Goal: Check status: Check status

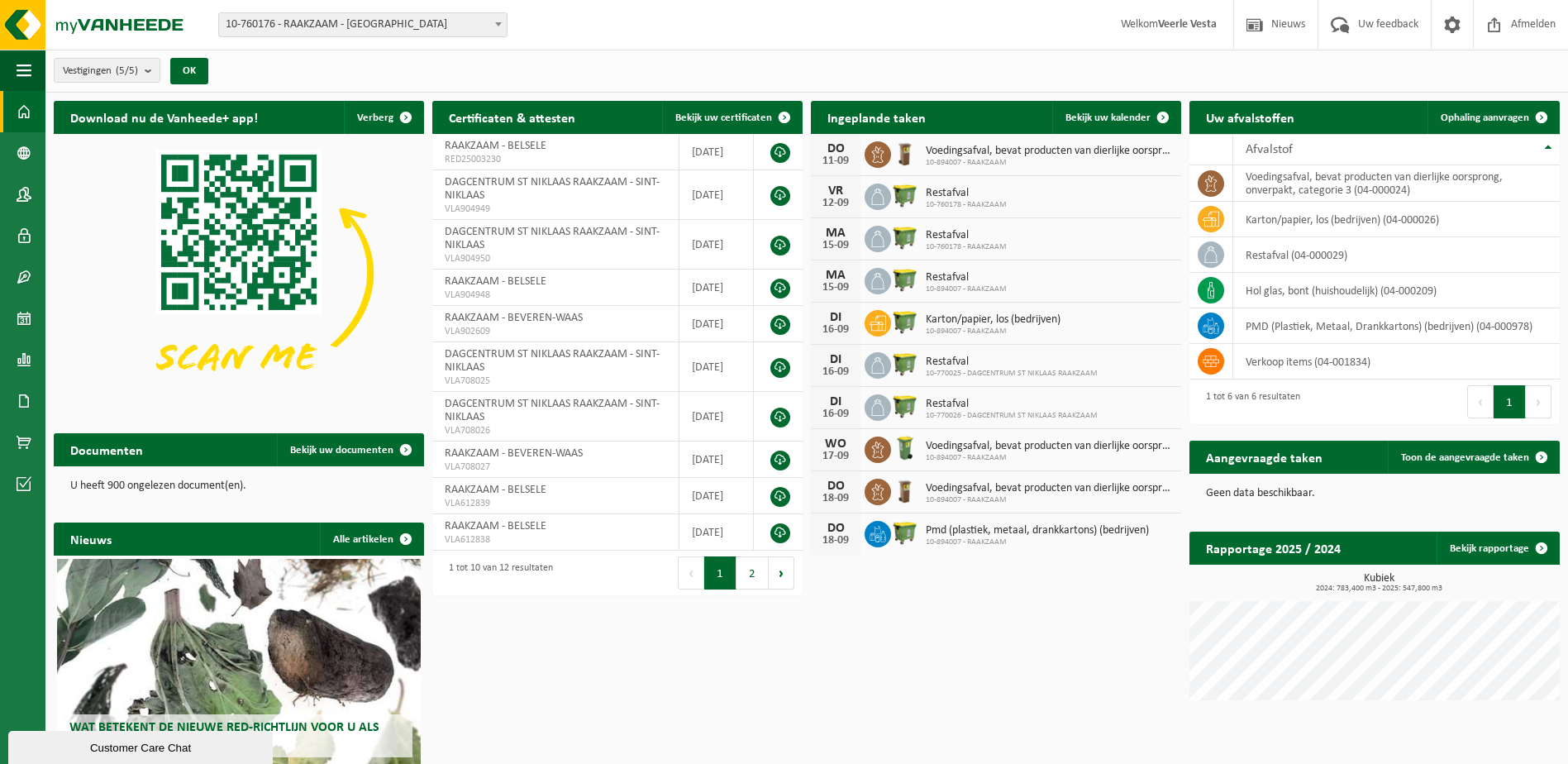
click at [345, 28] on span "10-760176 - RAAKZAAM - [GEOGRAPHIC_DATA]" at bounding box center [363, 25] width 287 height 23
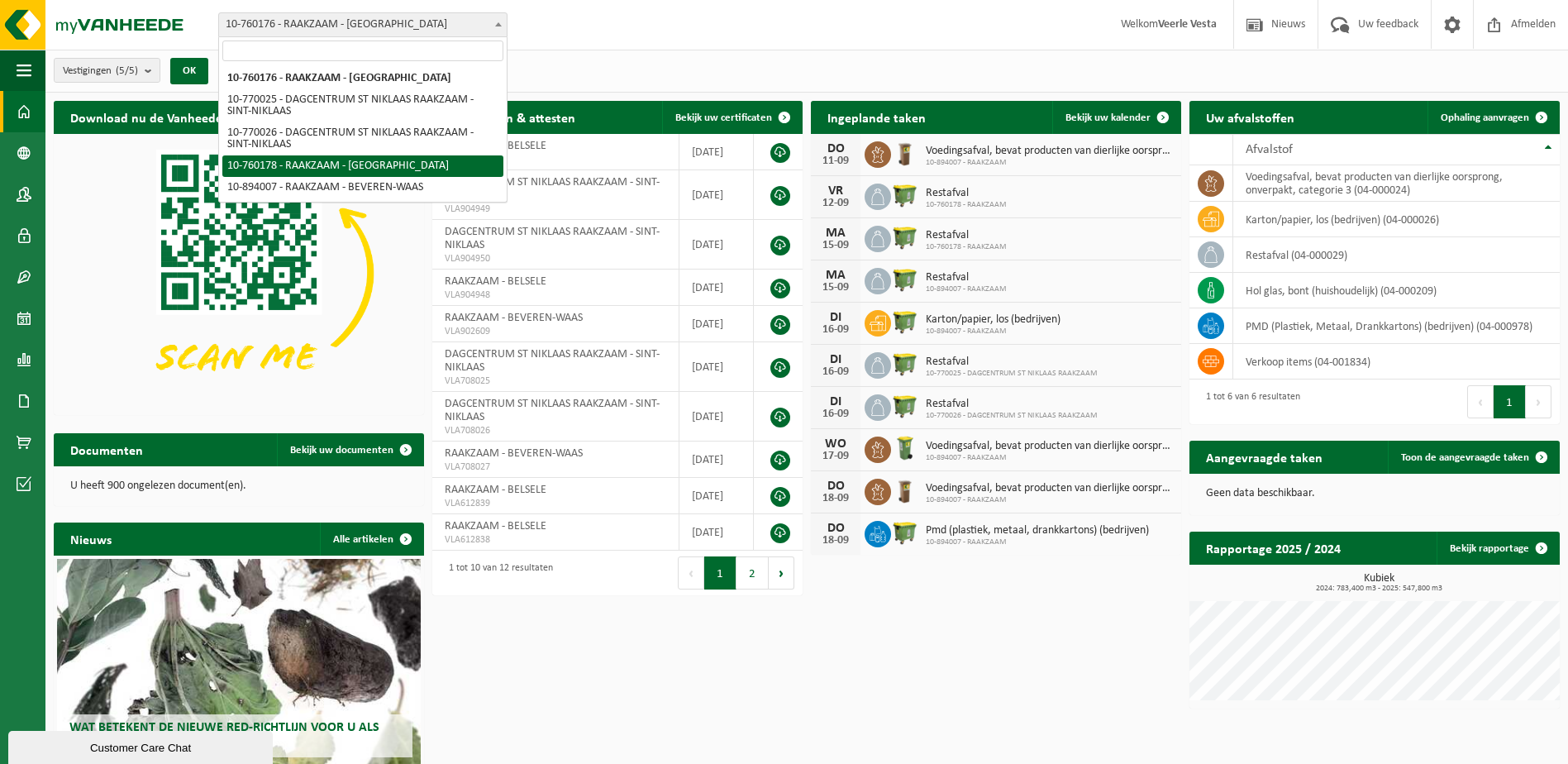
select select "11413"
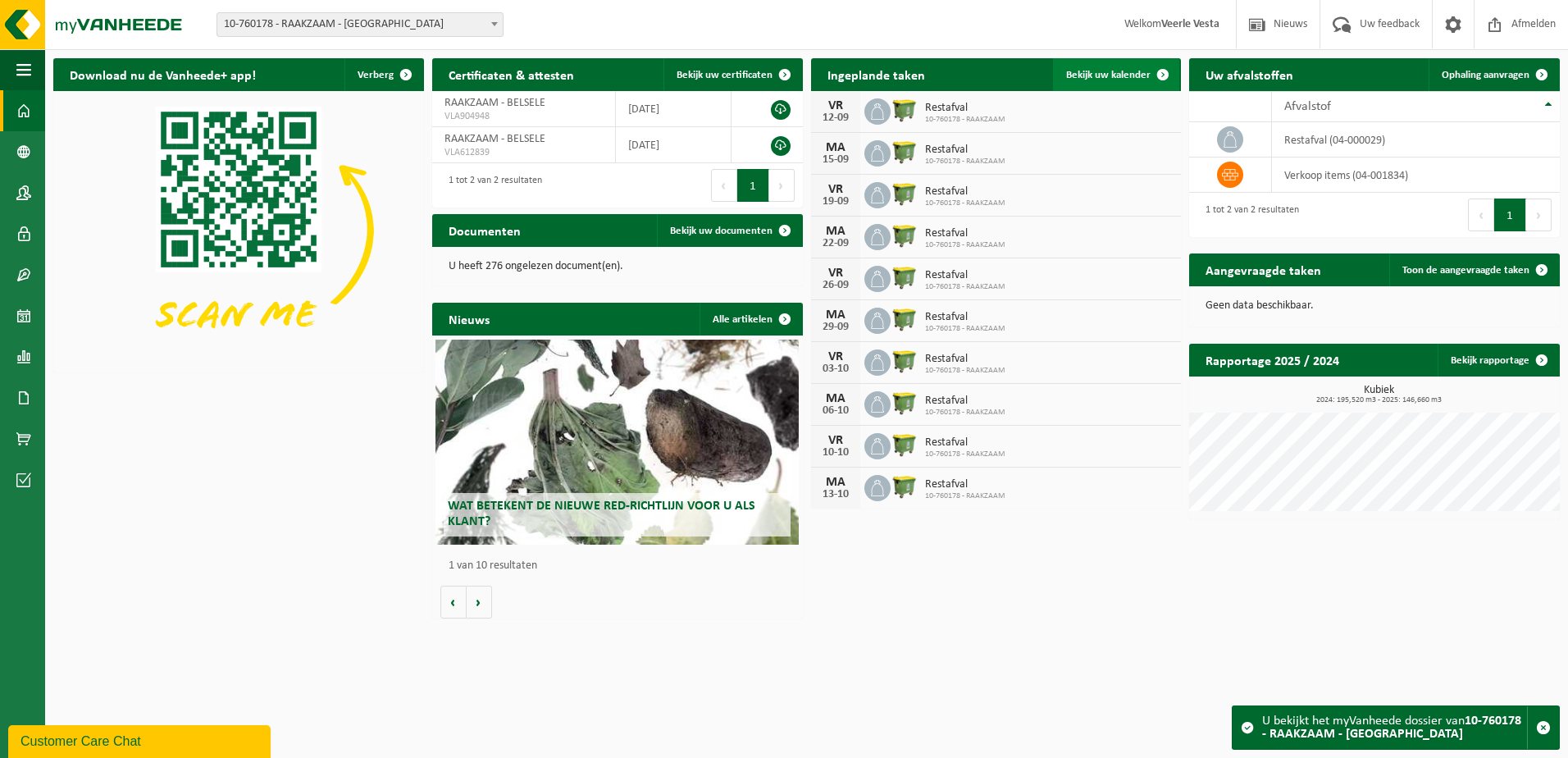
click at [1137, 75] on span "Bekijk uw kalender" at bounding box center [1107, 75] width 84 height 10
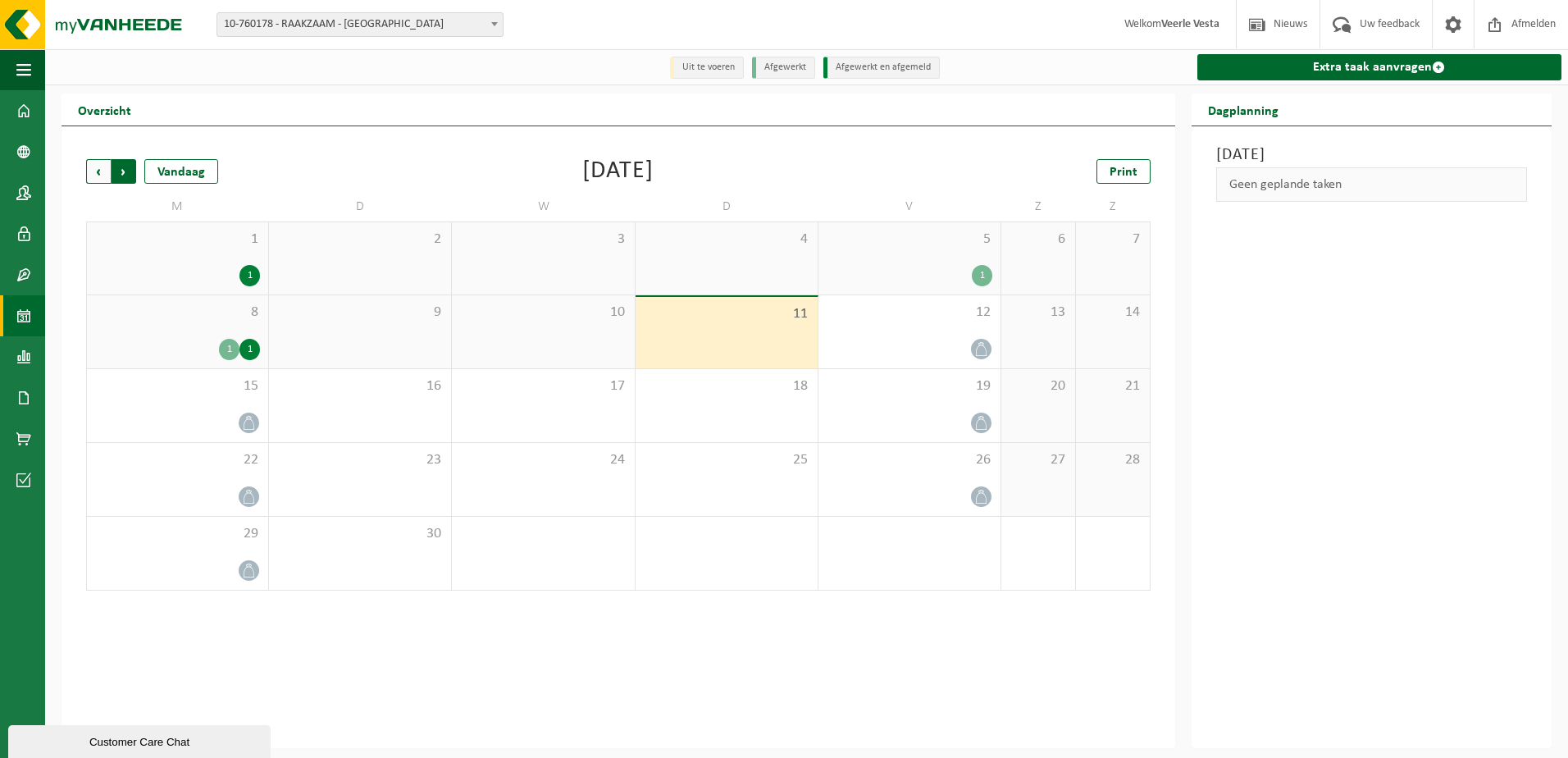
click at [101, 170] on span "Vorige" at bounding box center [98, 172] width 25 height 25
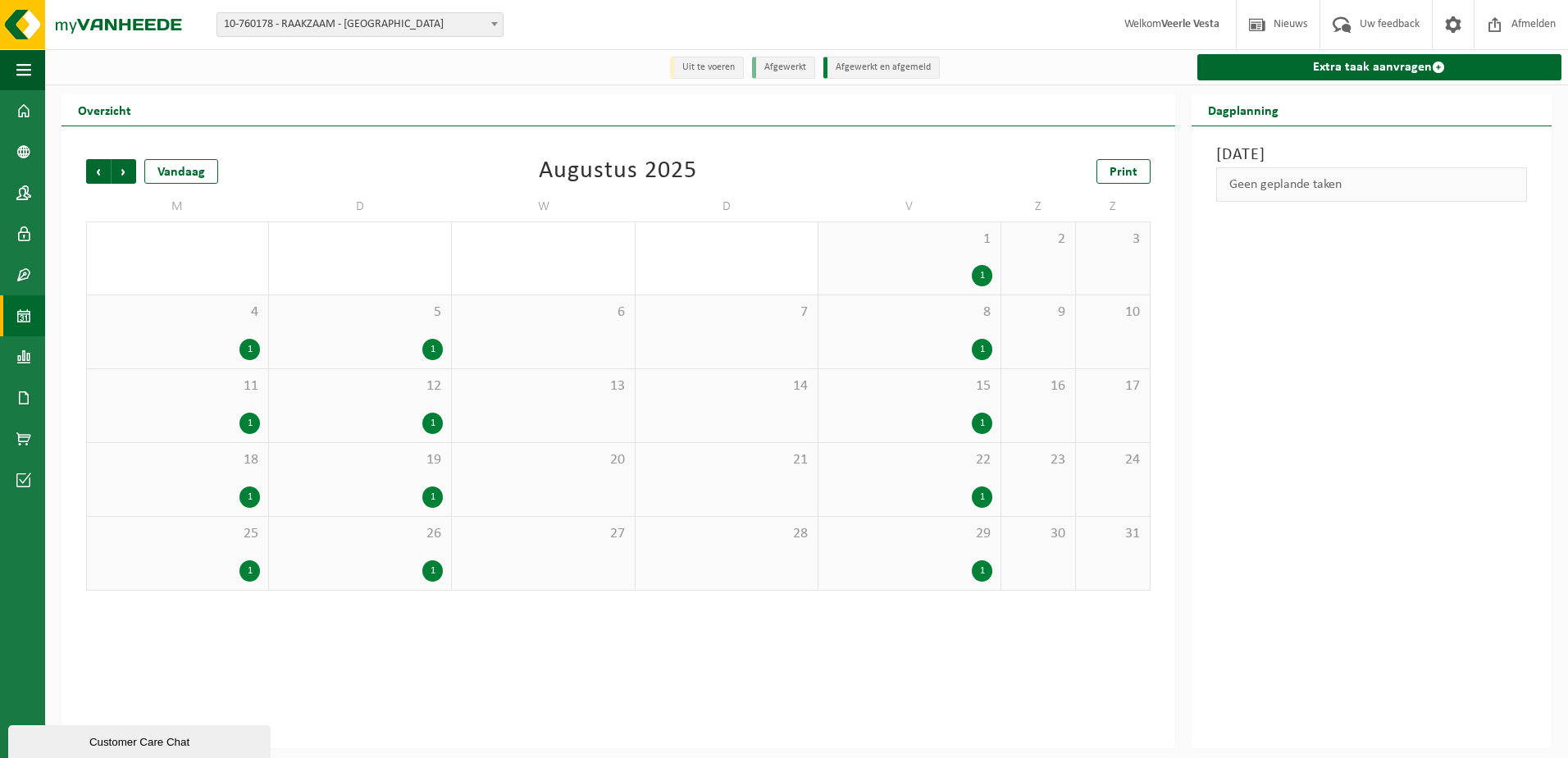
click at [247, 422] on div "1" at bounding box center [250, 423] width 21 height 22
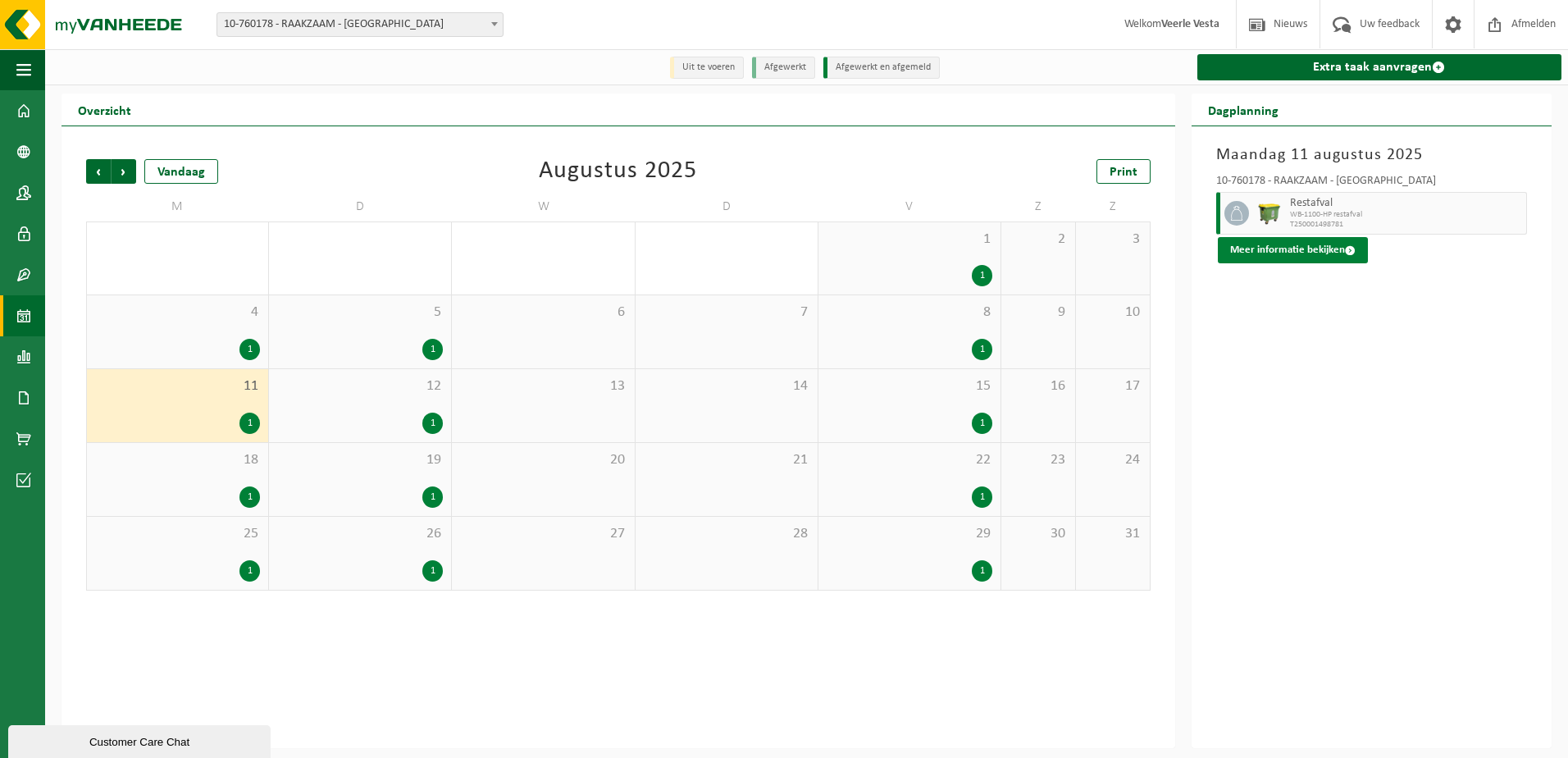
click at [1304, 253] on button "Meer informatie bekijken" at bounding box center [1292, 250] width 150 height 26
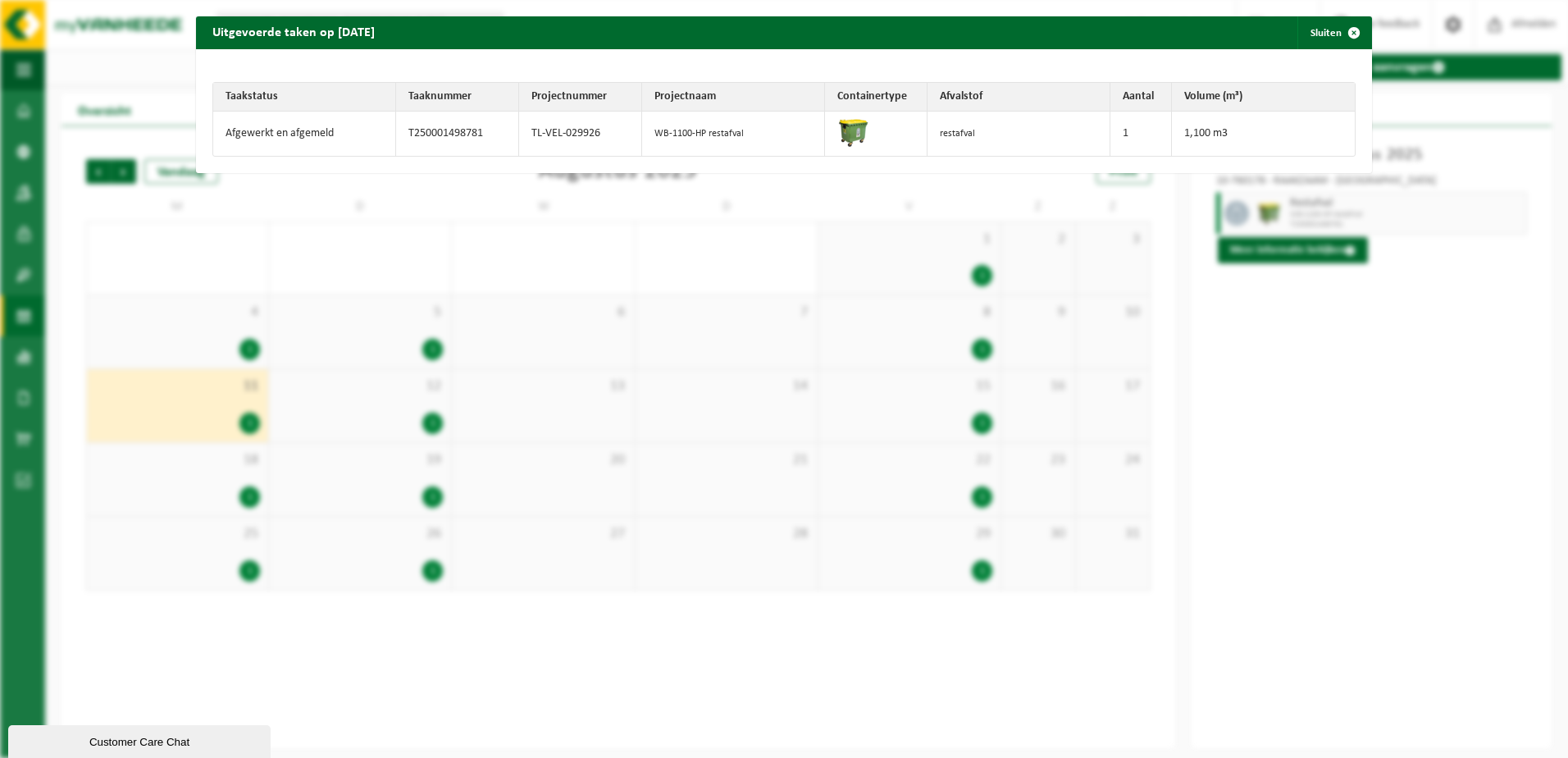
click at [490, 386] on div "Uitgevoerde taken op [DATE] Sluiten Taakstatus Taaknummer Projectnummer Project…" at bounding box center [784, 379] width 1568 height 758
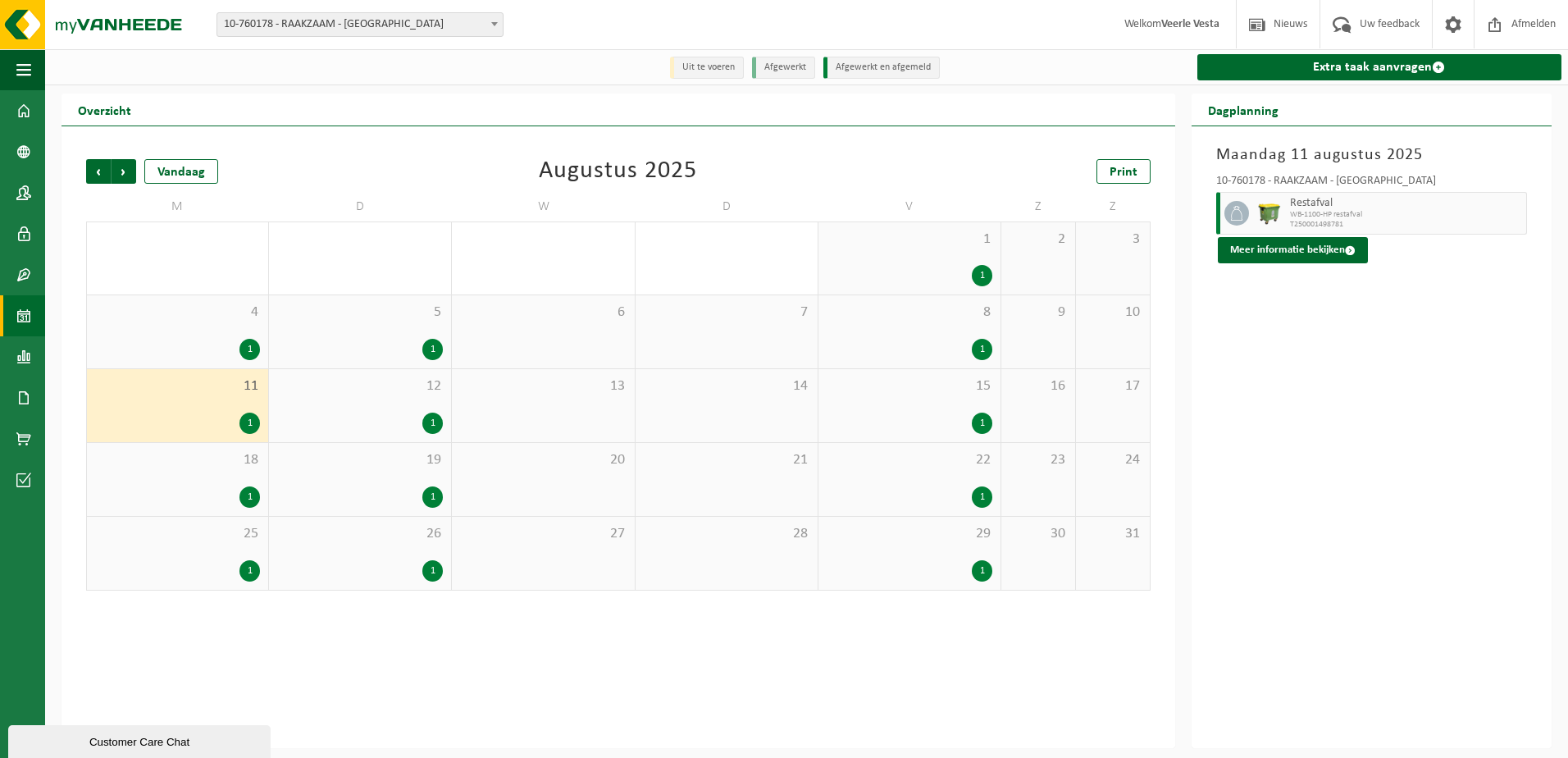
click at [987, 346] on div "1" at bounding box center [982, 349] width 21 height 22
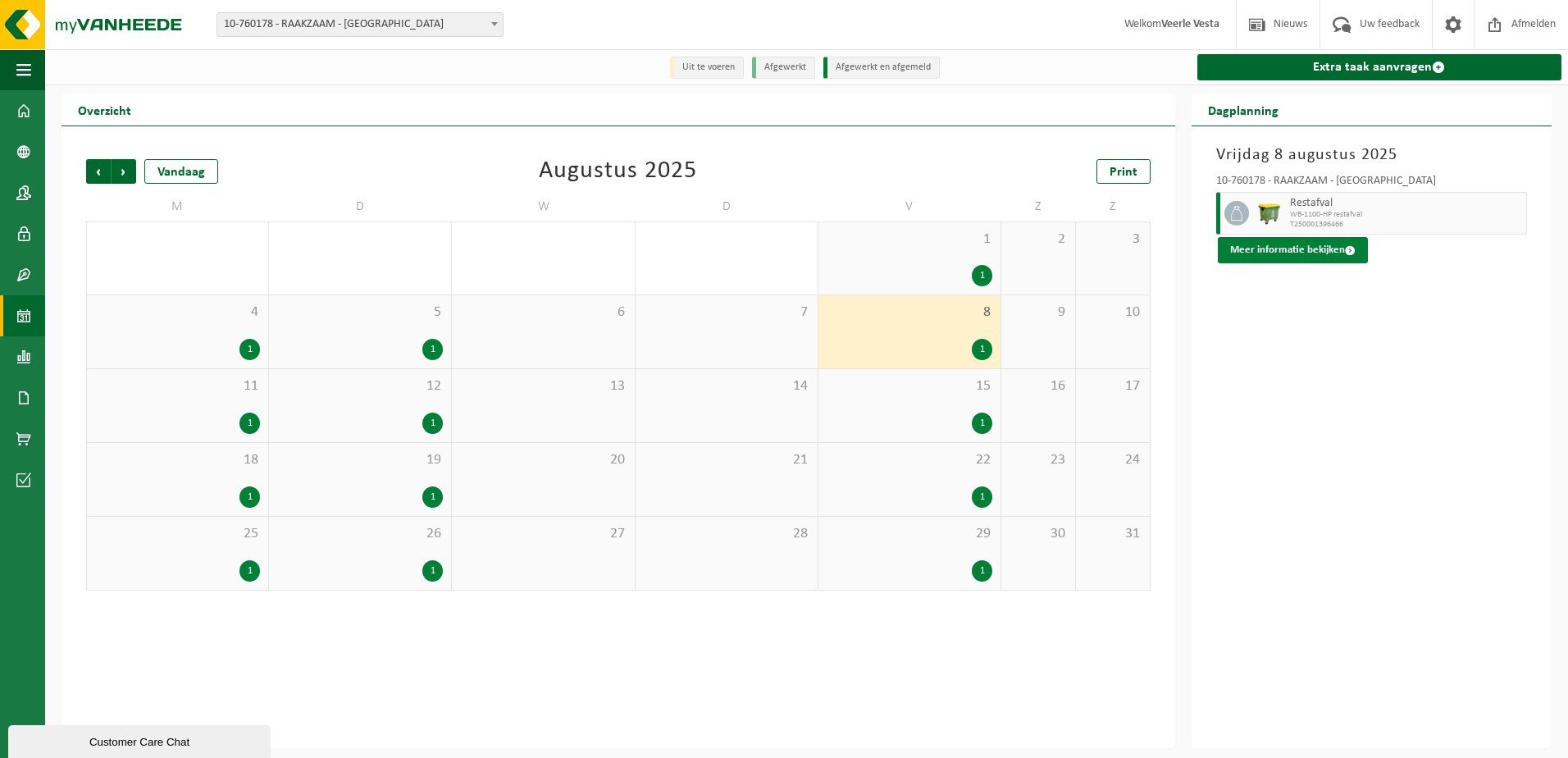
click at [1269, 244] on button "Meer informatie bekijken" at bounding box center [1292, 250] width 150 height 26
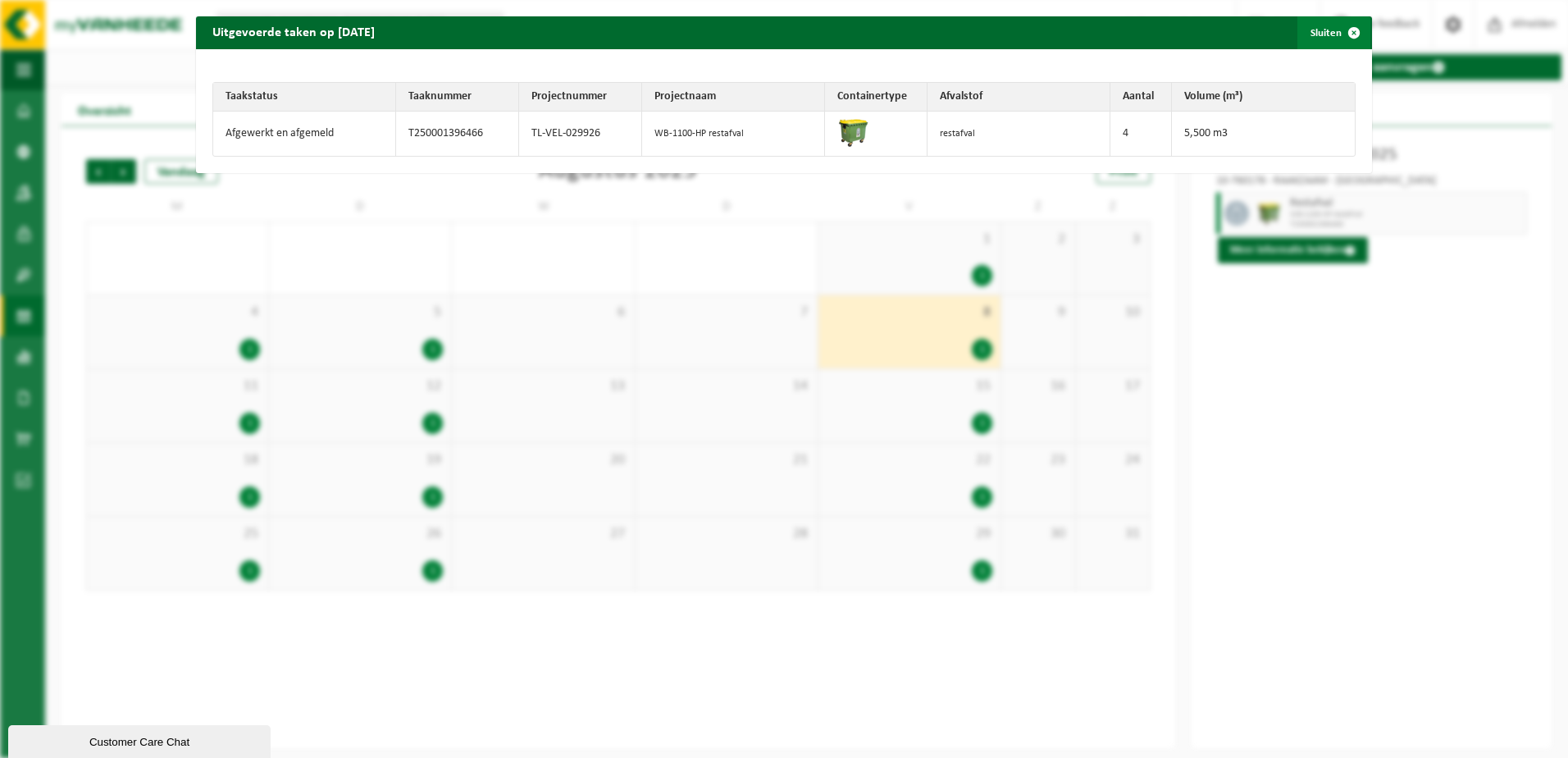
click at [1325, 33] on button "Sluiten" at bounding box center [1333, 32] width 73 height 33
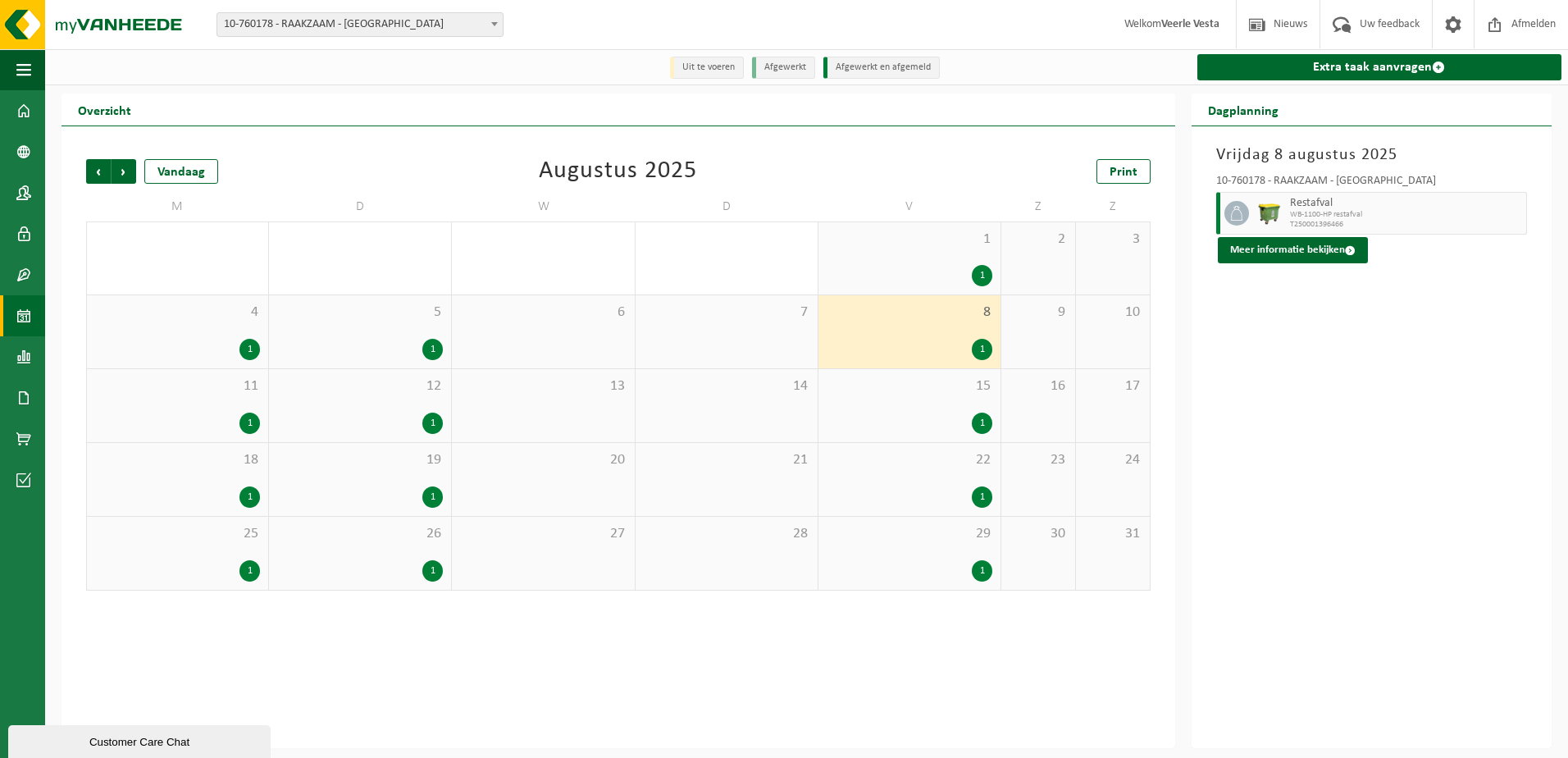
click at [965, 271] on div "1" at bounding box center [909, 276] width 165 height 22
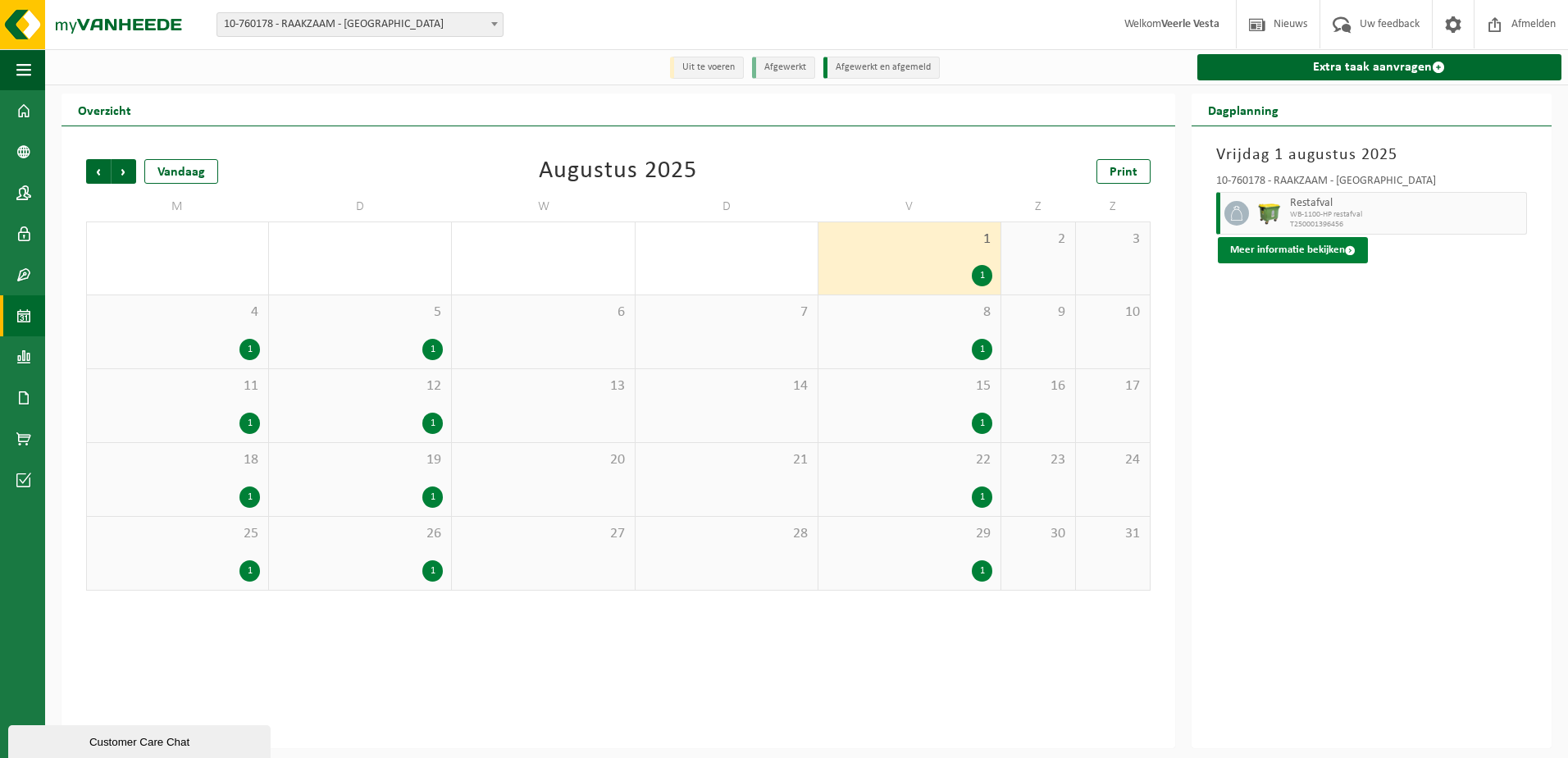
click at [1265, 246] on button "Meer informatie bekijken" at bounding box center [1292, 250] width 150 height 26
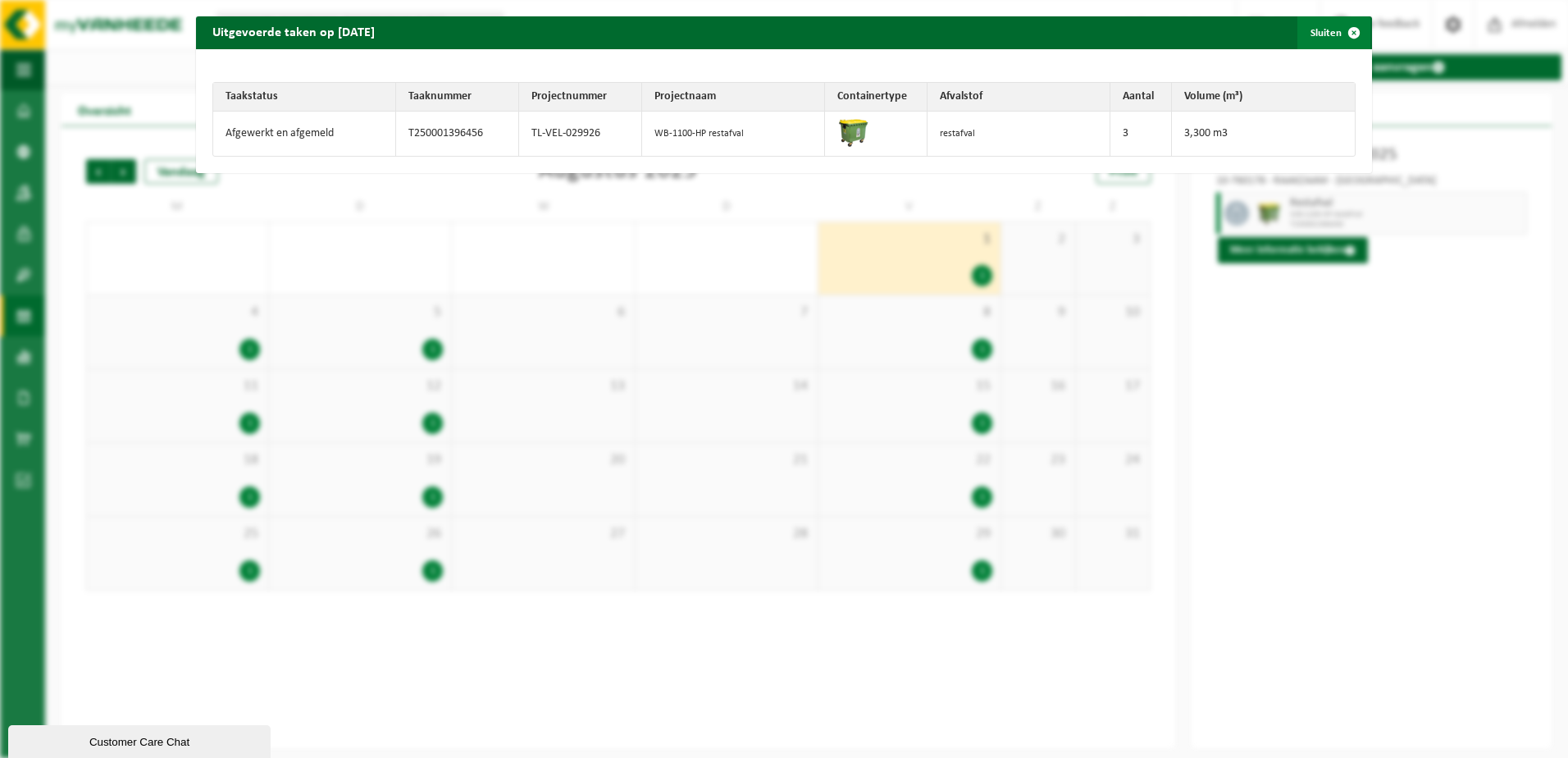
click at [1344, 35] on span "button" at bounding box center [1354, 32] width 33 height 33
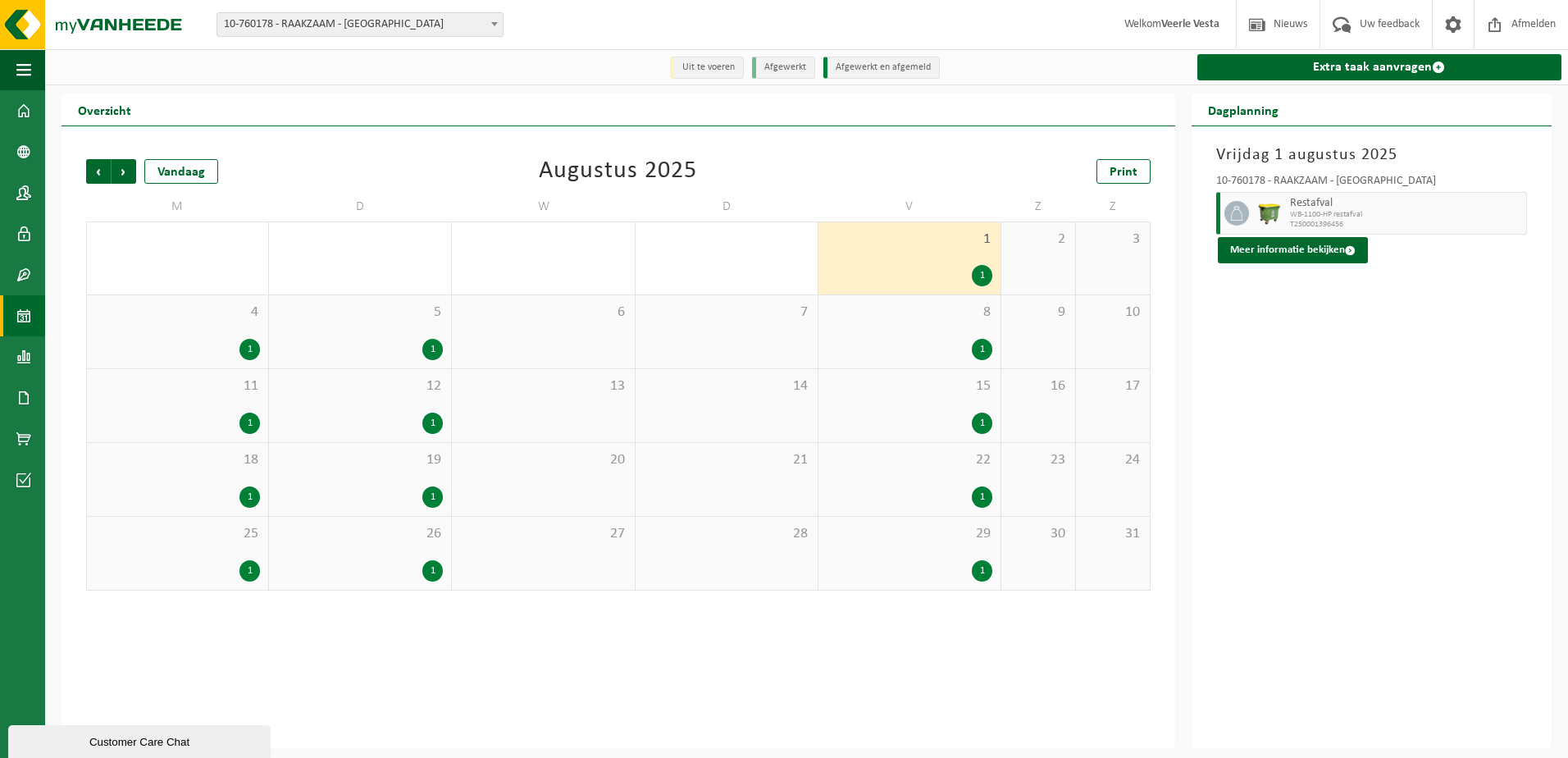
click at [412, 346] on div "1" at bounding box center [360, 349] width 165 height 22
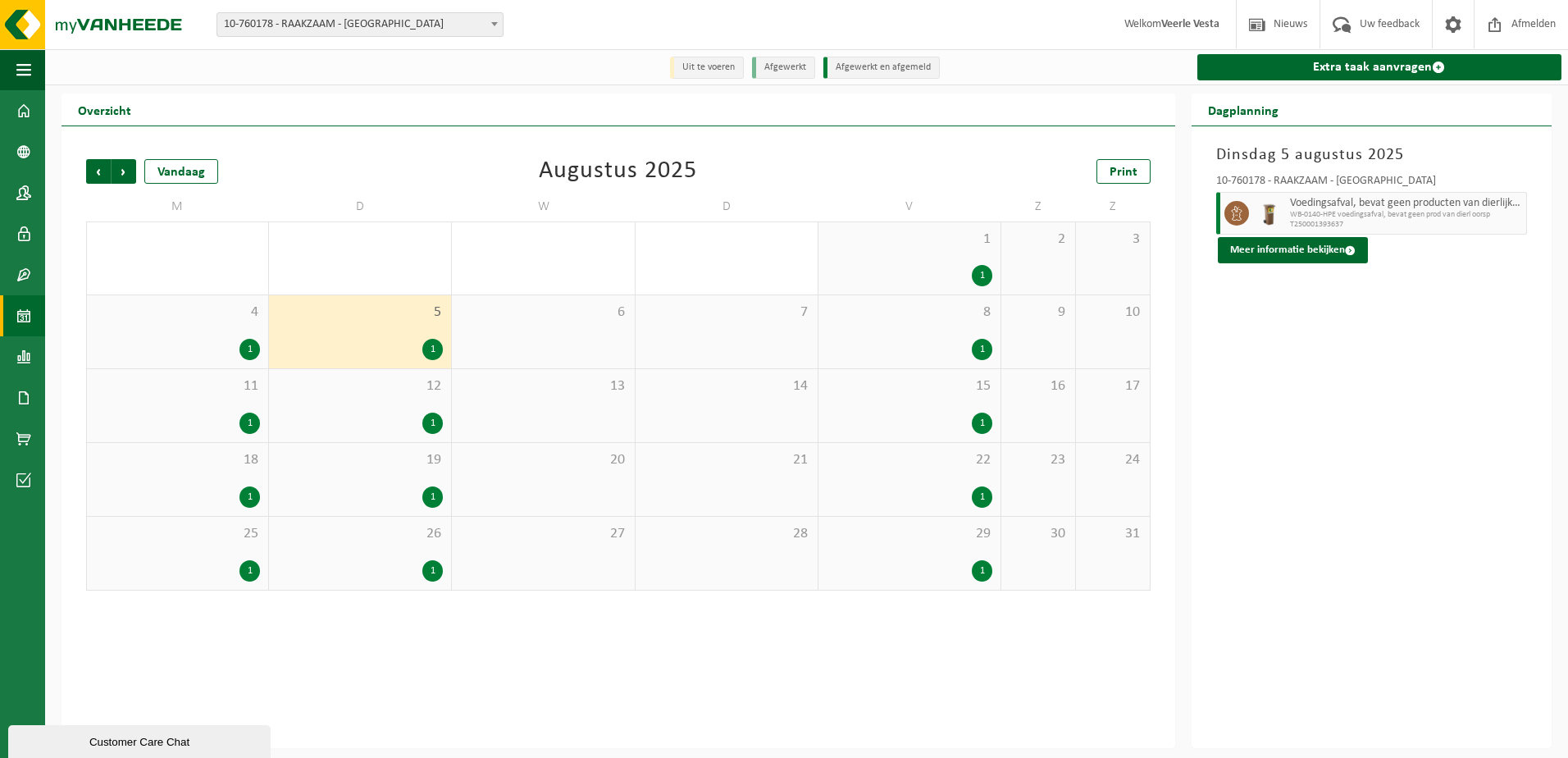
click at [415, 350] on div "1" at bounding box center [360, 349] width 165 height 22
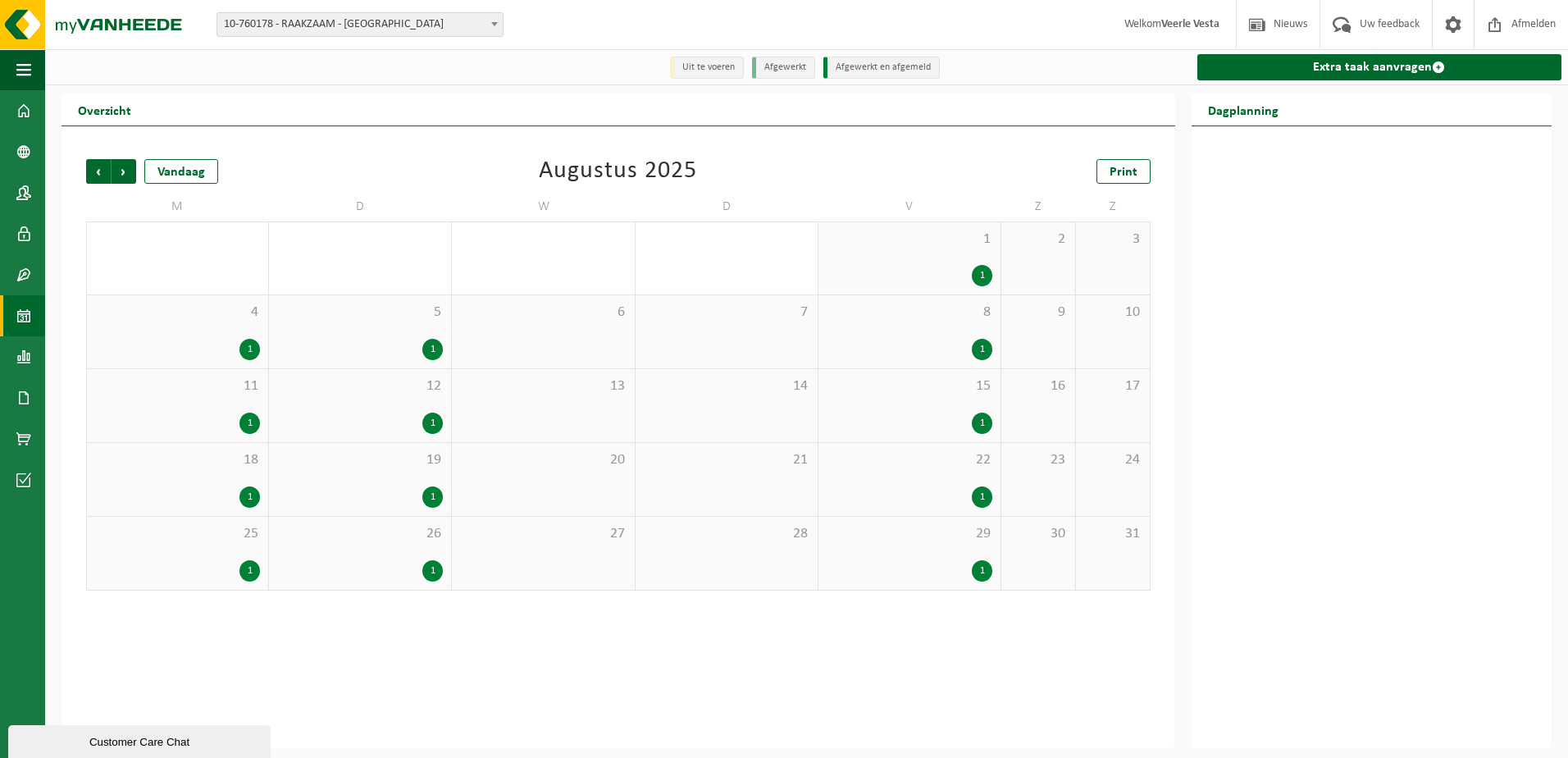
click at [254, 353] on div "1" at bounding box center [250, 349] width 21 height 22
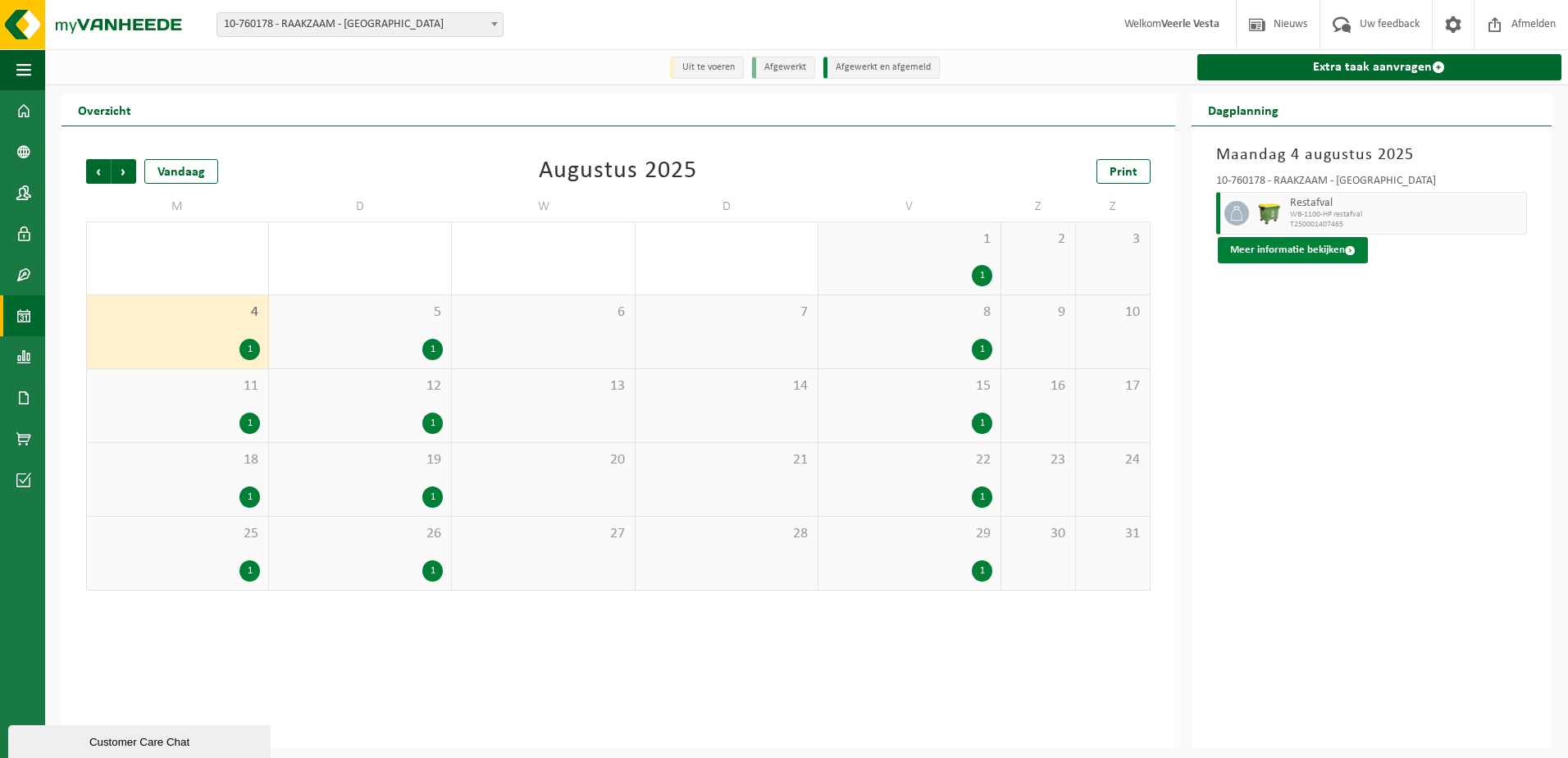
click at [1340, 246] on button "Meer informatie bekijken" at bounding box center [1292, 250] width 150 height 26
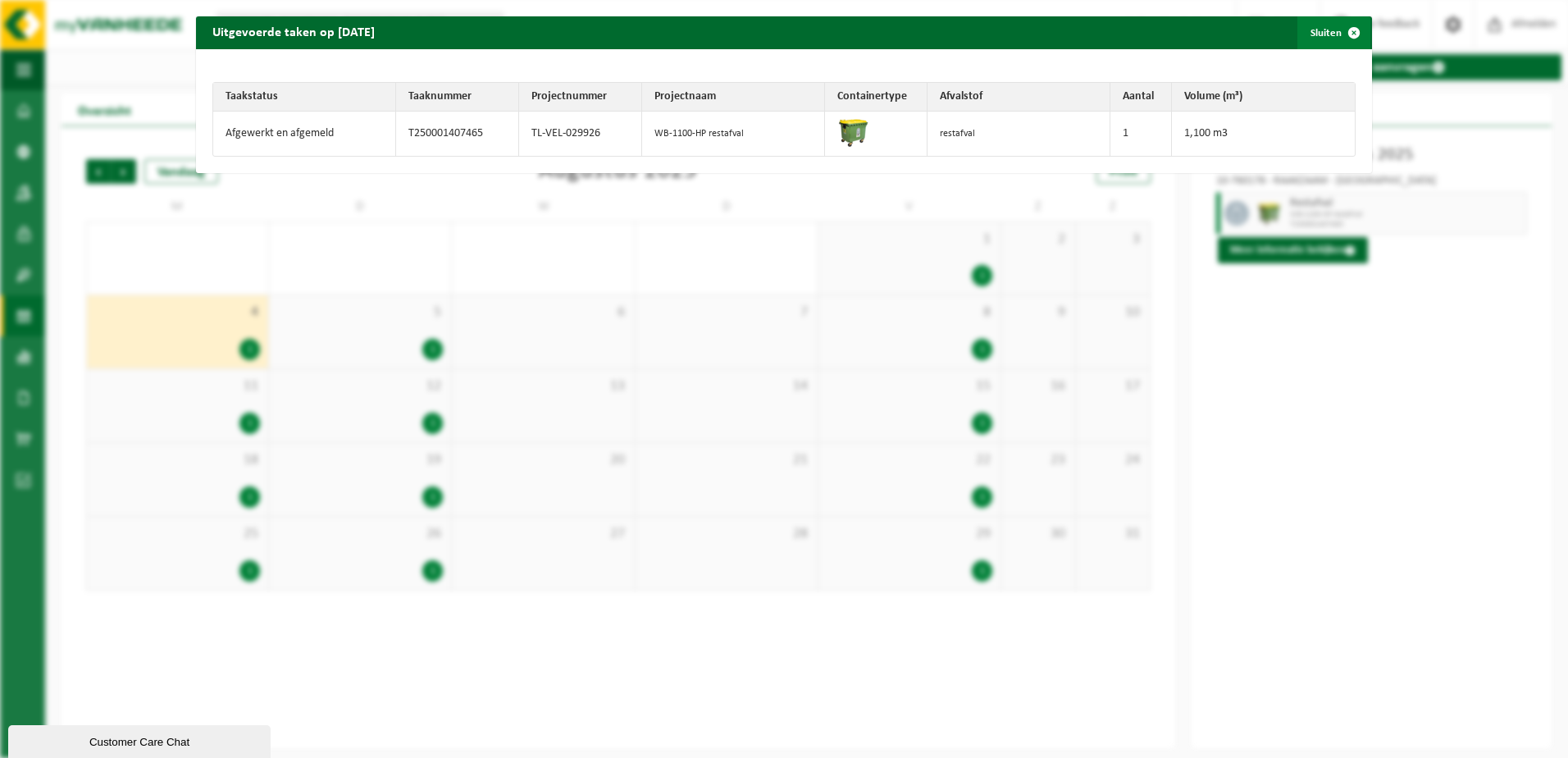
click at [1351, 34] on span "button" at bounding box center [1354, 32] width 33 height 33
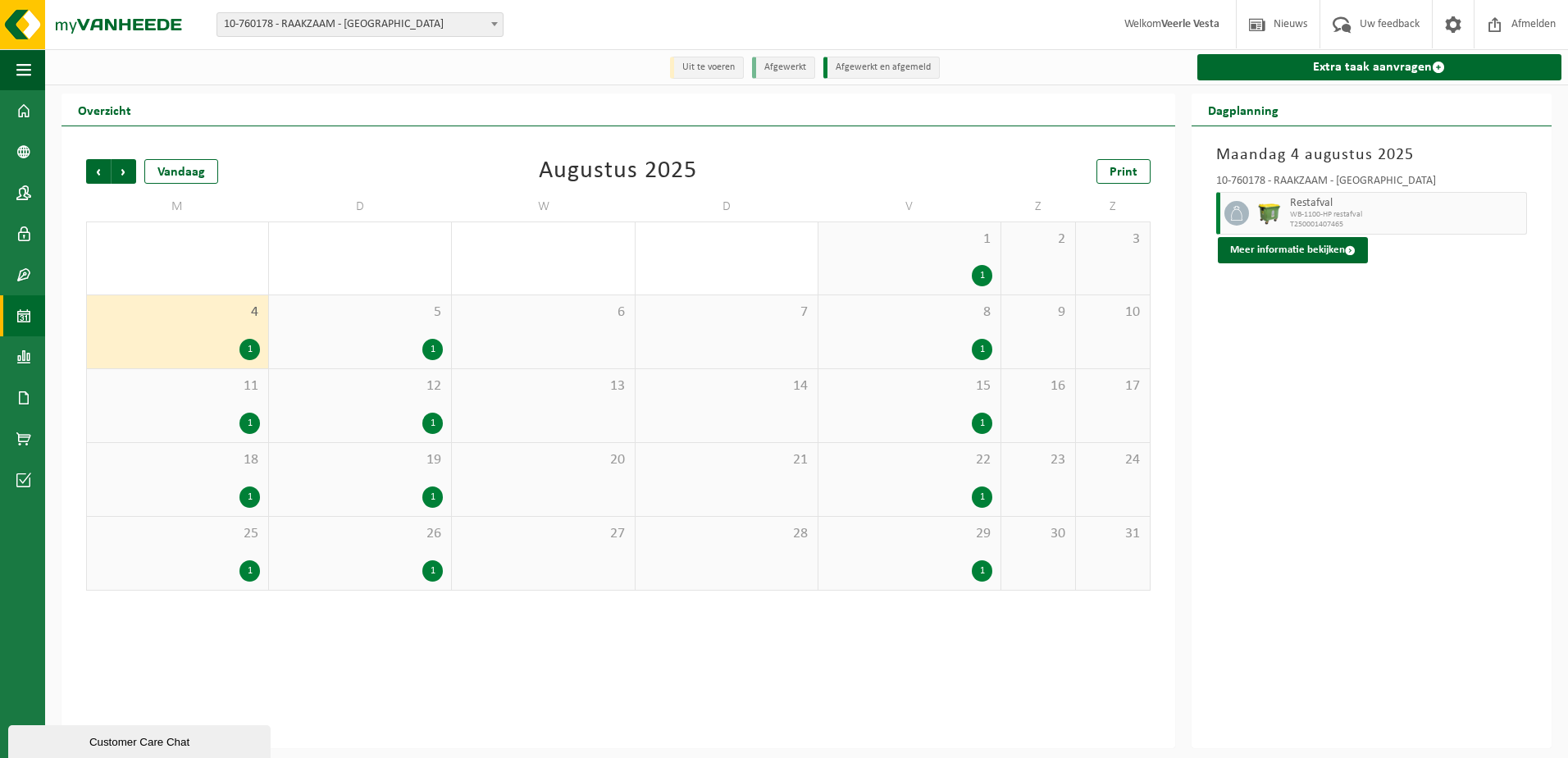
click at [983, 423] on div "1" at bounding box center [982, 423] width 21 height 22
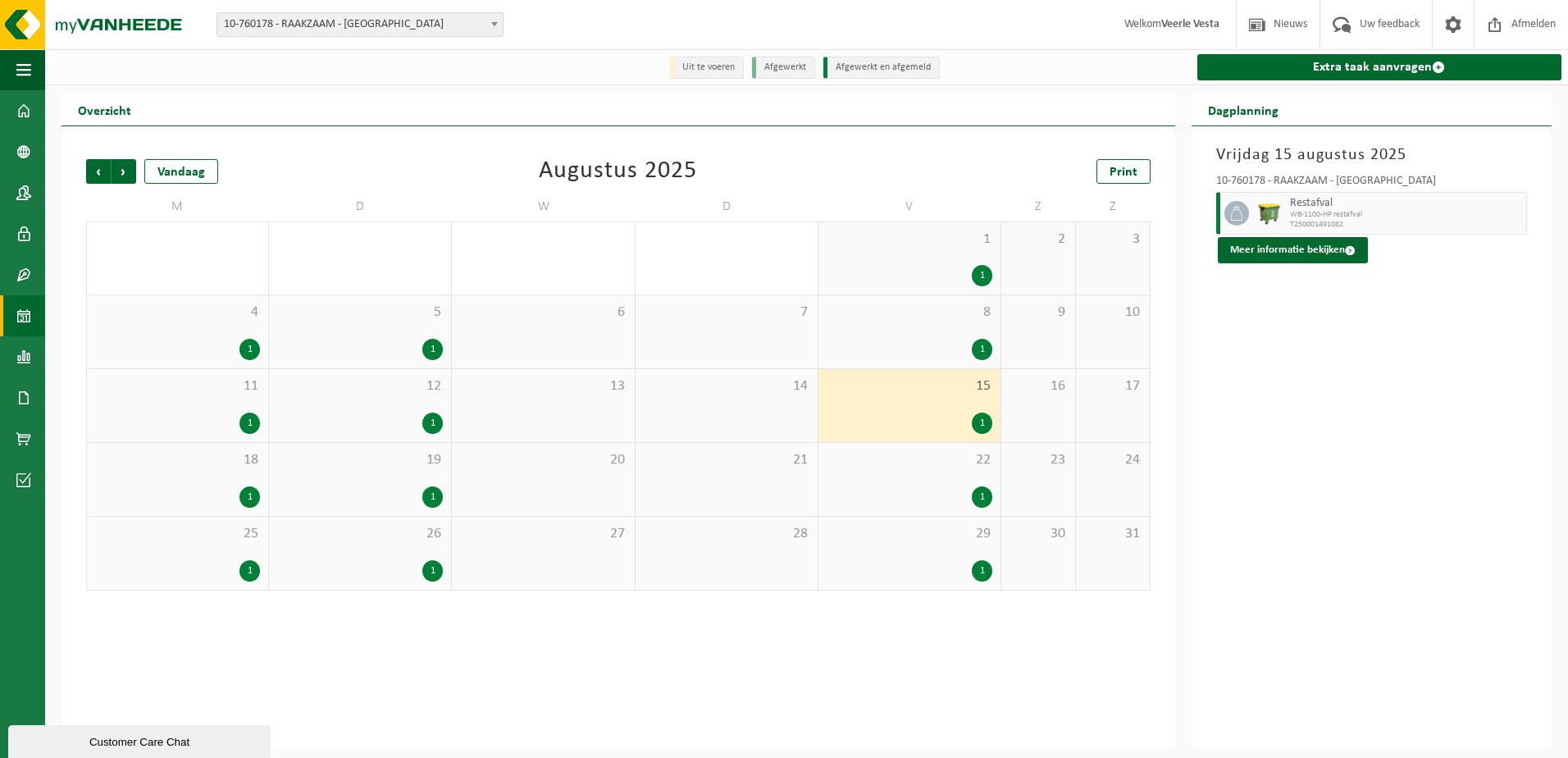
click at [982, 429] on div "1" at bounding box center [982, 423] width 21 height 22
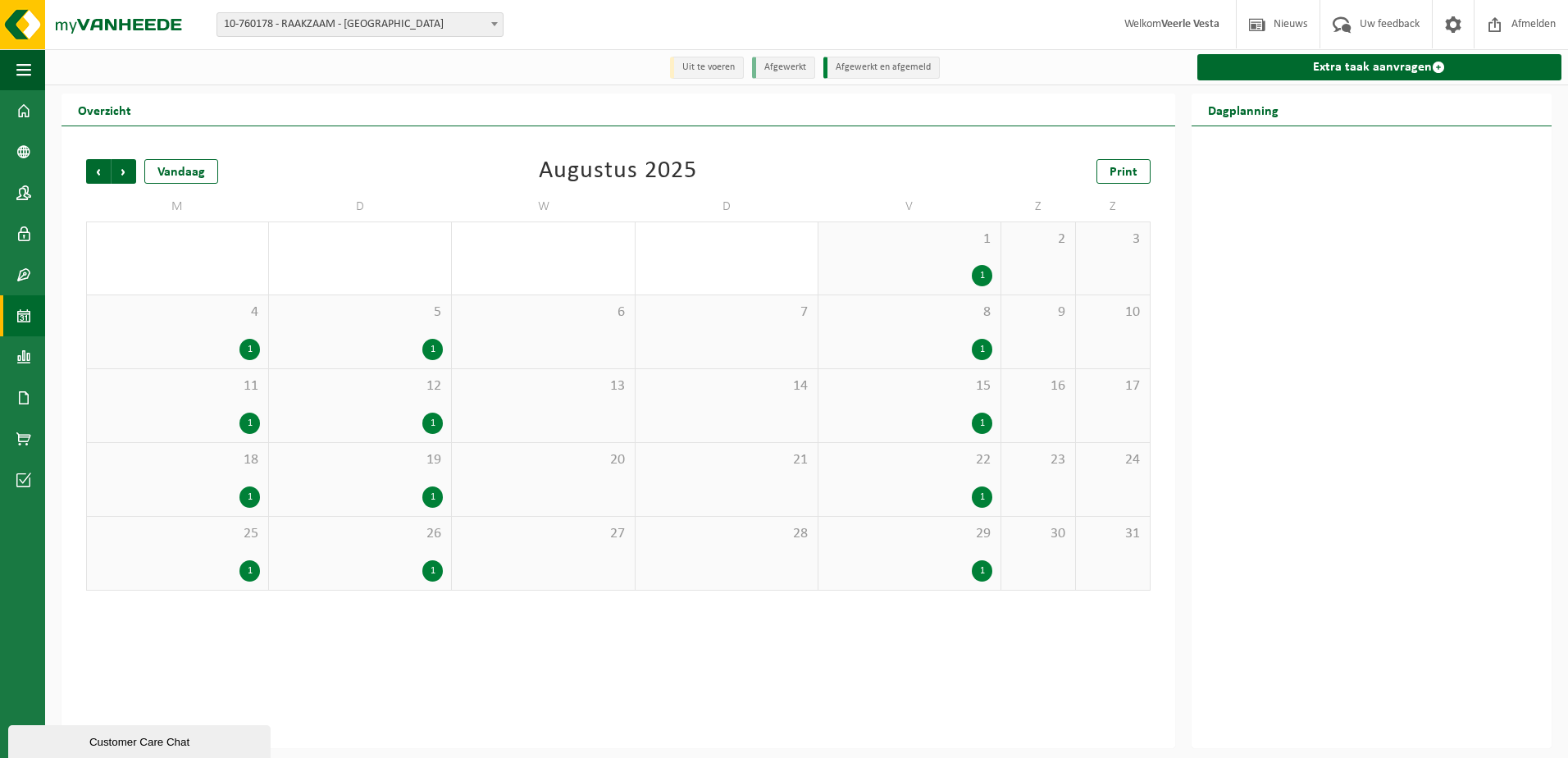
click at [992, 277] on div "1" at bounding box center [982, 276] width 21 height 22
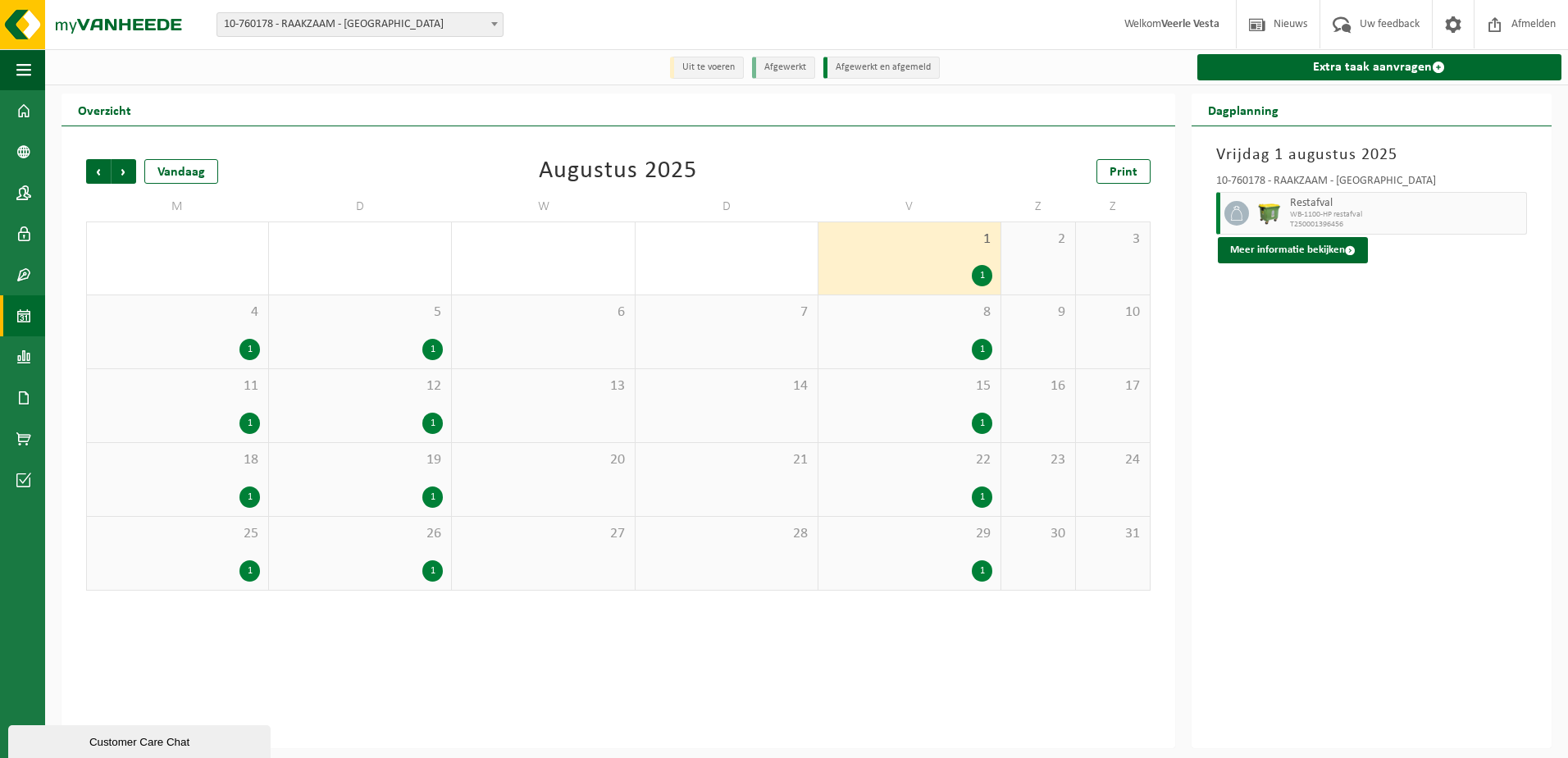
click at [1294, 215] on span "WB-1100-HP restafval" at bounding box center [1406, 214] width 232 height 9
